Goal: Check status: Check status

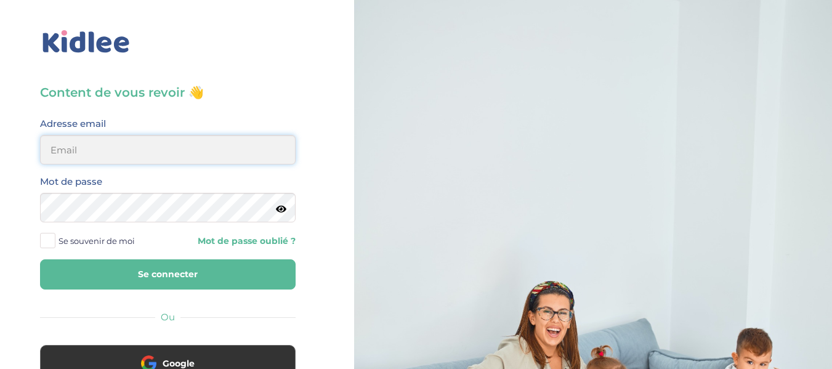
click at [153, 156] on input "email" at bounding box center [168, 150] width 256 height 30
type input "alexandrafournery@hotmail.com"
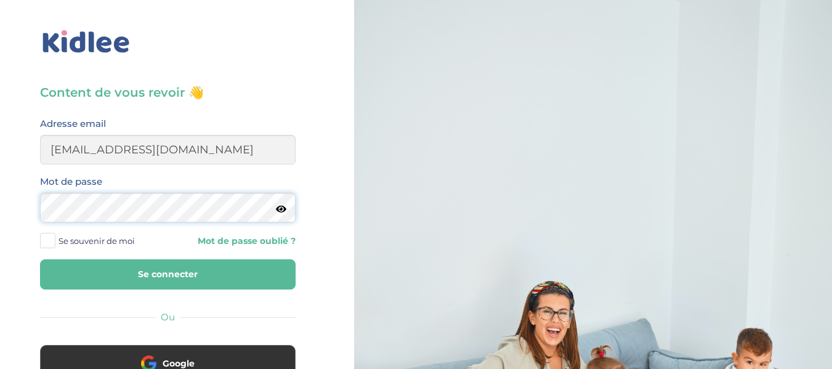
click at [40, 259] on button "Se connecter" at bounding box center [168, 274] width 256 height 30
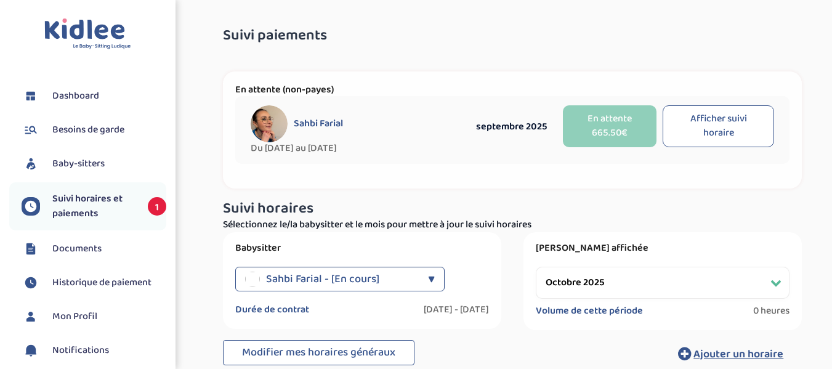
select select "octobre 2025"
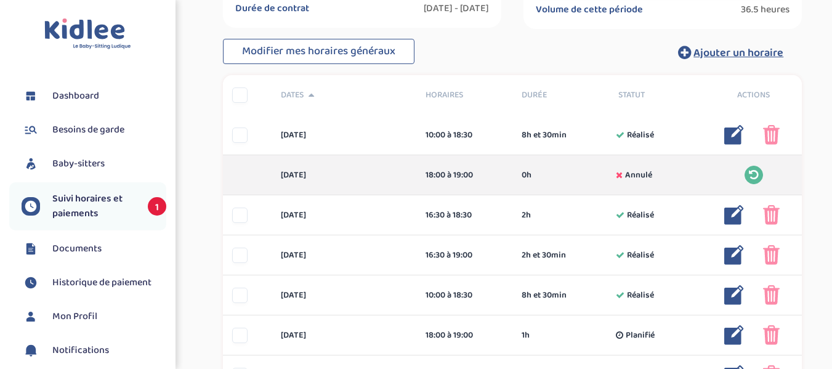
scroll to position [311, 0]
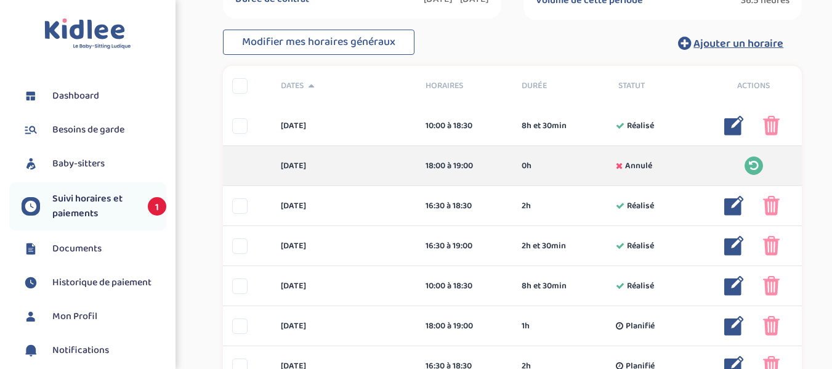
click at [89, 214] on span "Suivi horaires et paiements" at bounding box center [93, 207] width 83 height 30
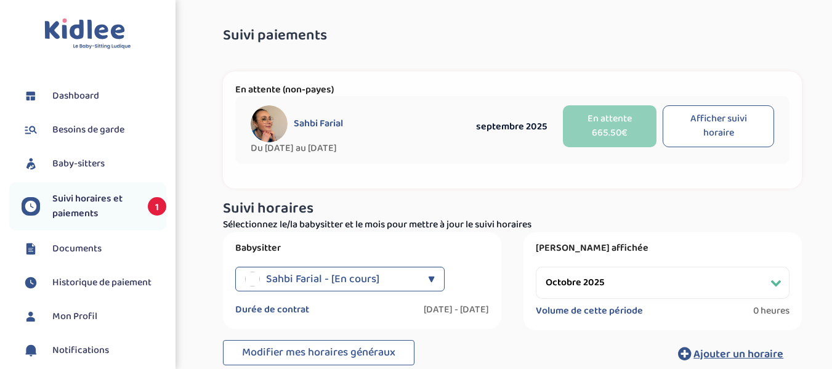
select select "octobre 2025"
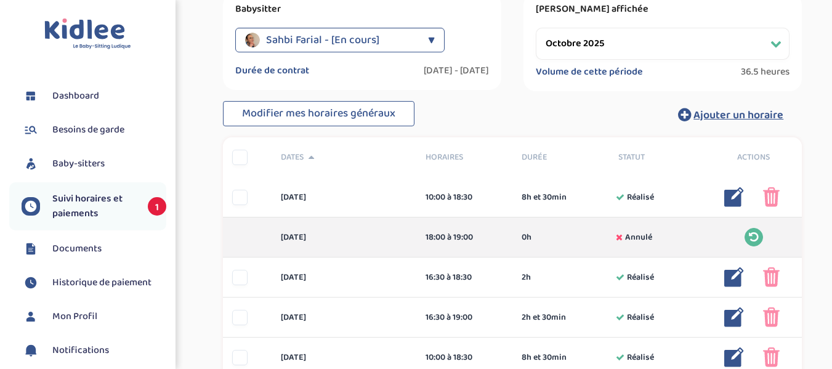
scroll to position [264, 0]
